Goal: Task Accomplishment & Management: Manage account settings

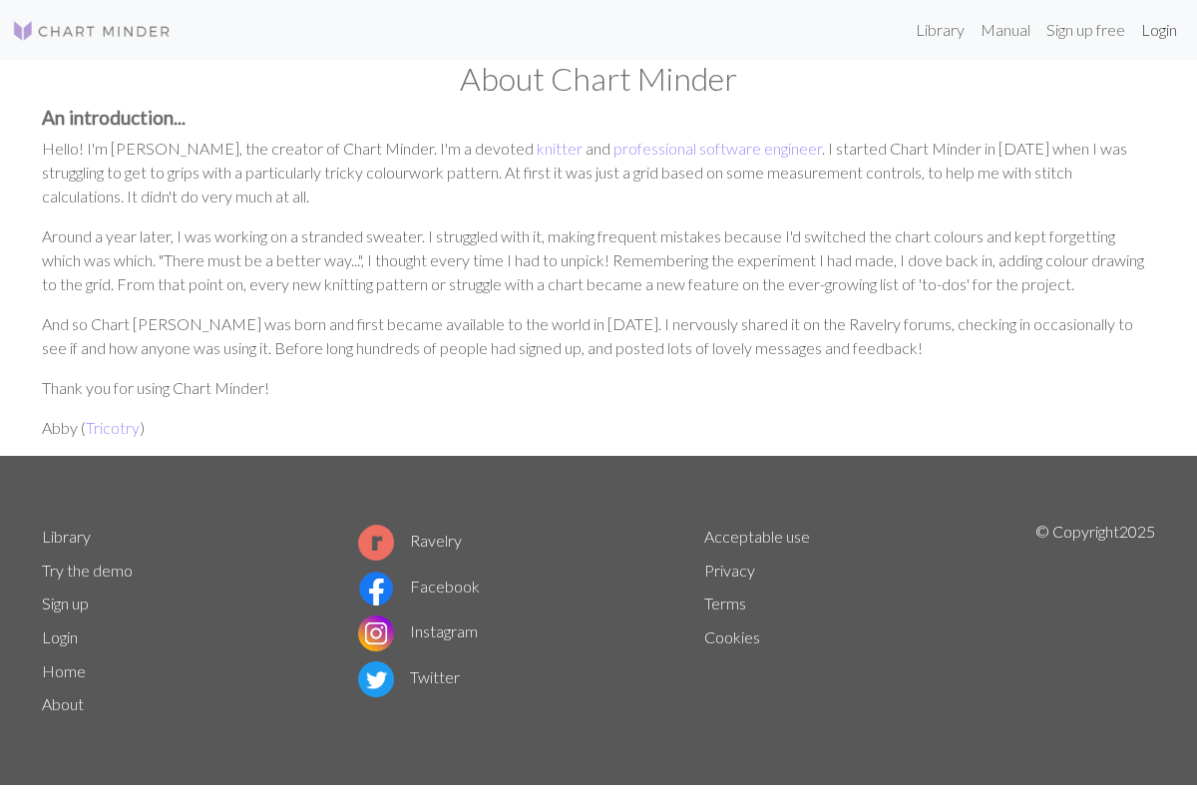
click at [1153, 27] on link "Login" at bounding box center [1159, 30] width 52 height 40
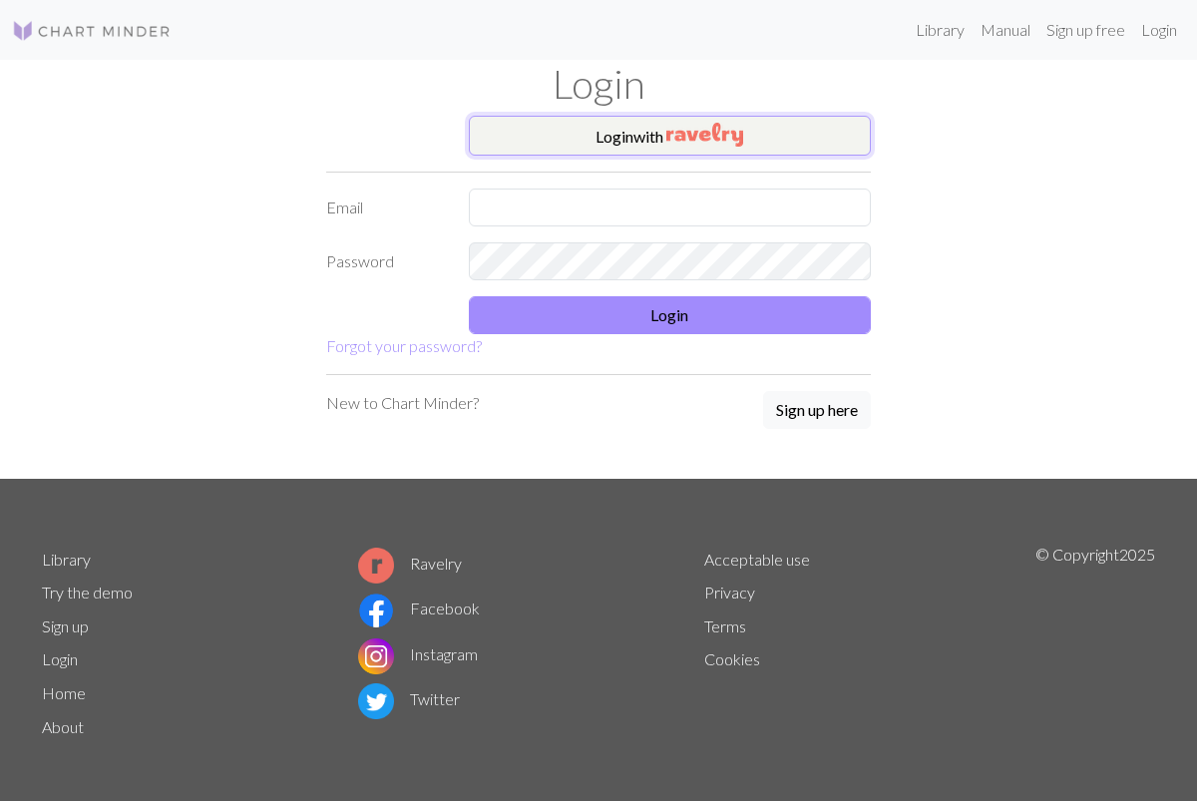
click at [737, 152] on button "Login with" at bounding box center [670, 136] width 403 height 40
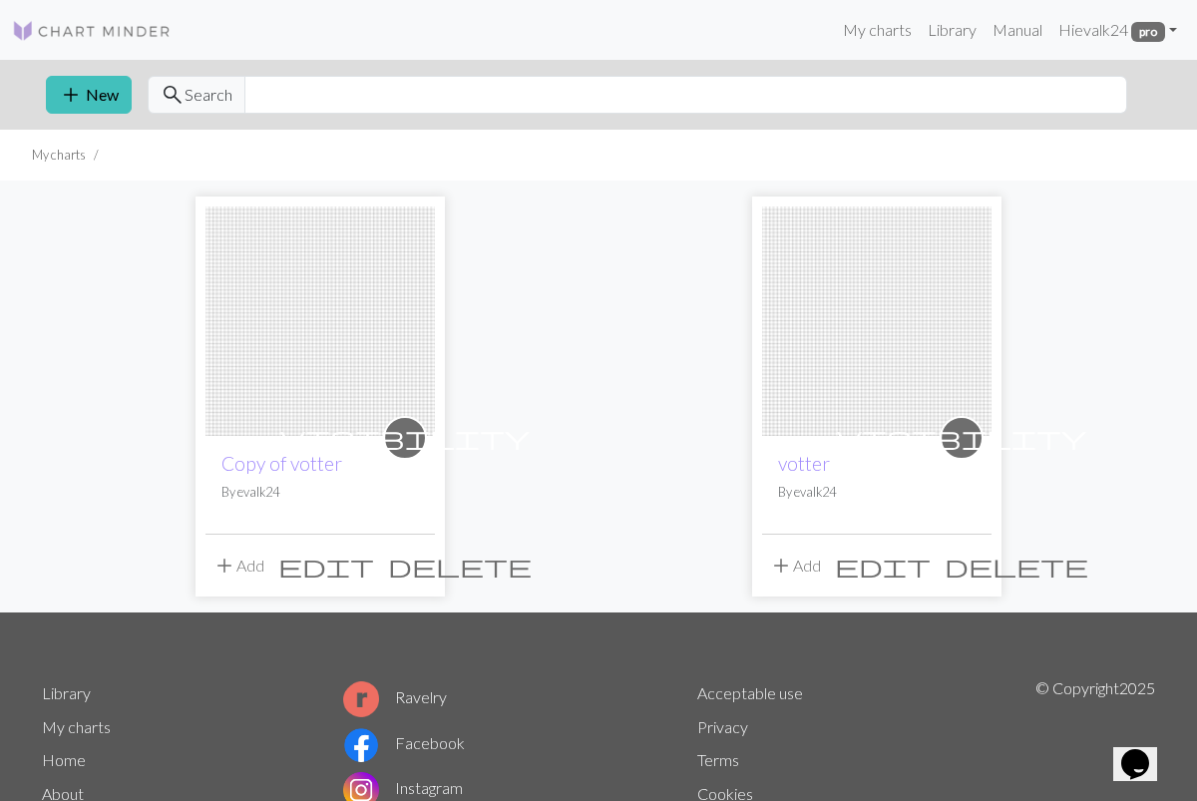
click at [811, 331] on img at bounding box center [876, 320] width 229 height 229
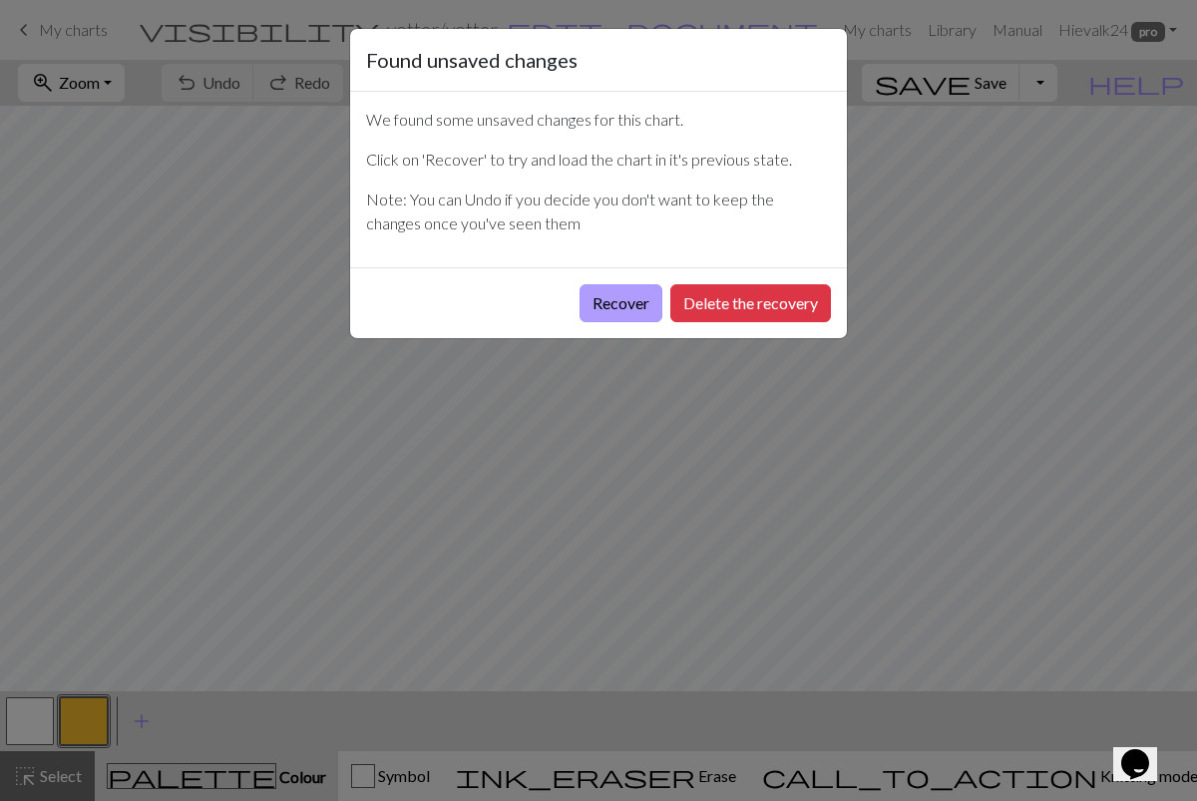
click at [607, 313] on button "Recover" at bounding box center [621, 303] width 83 height 38
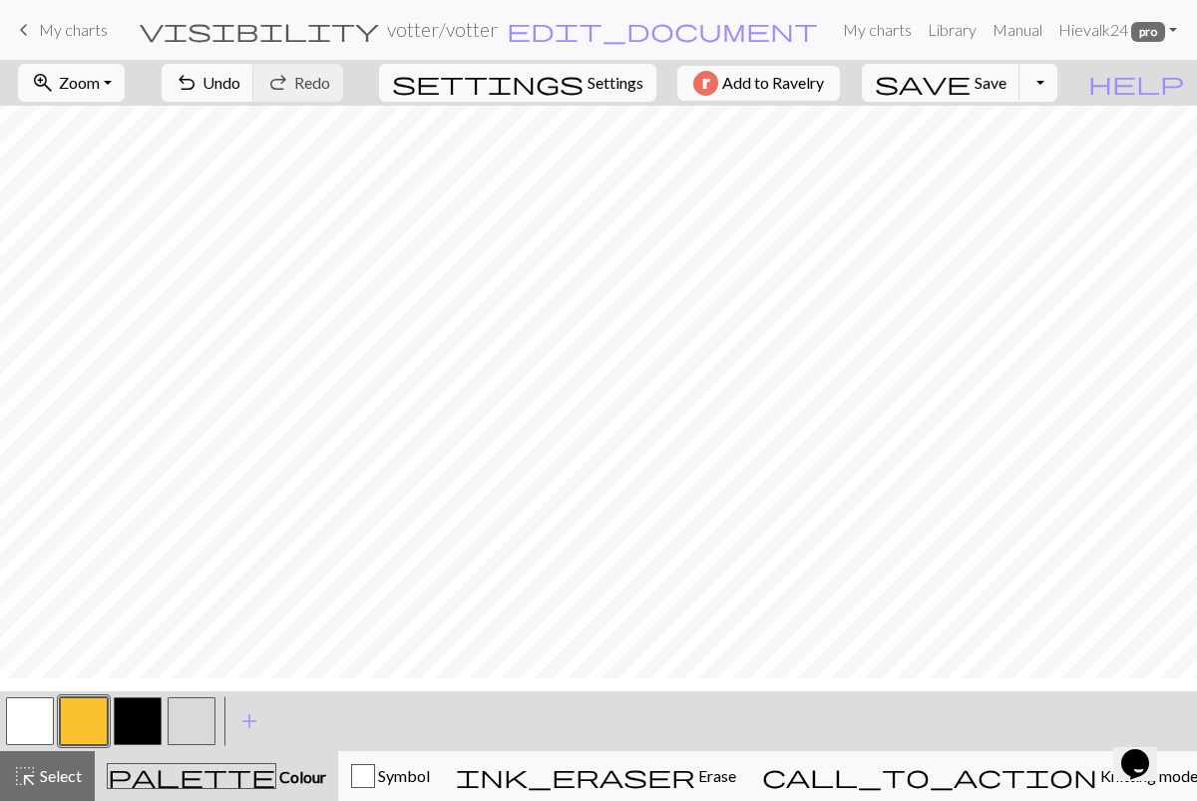
scroll to position [547, 0]
